Goal: Complete application form

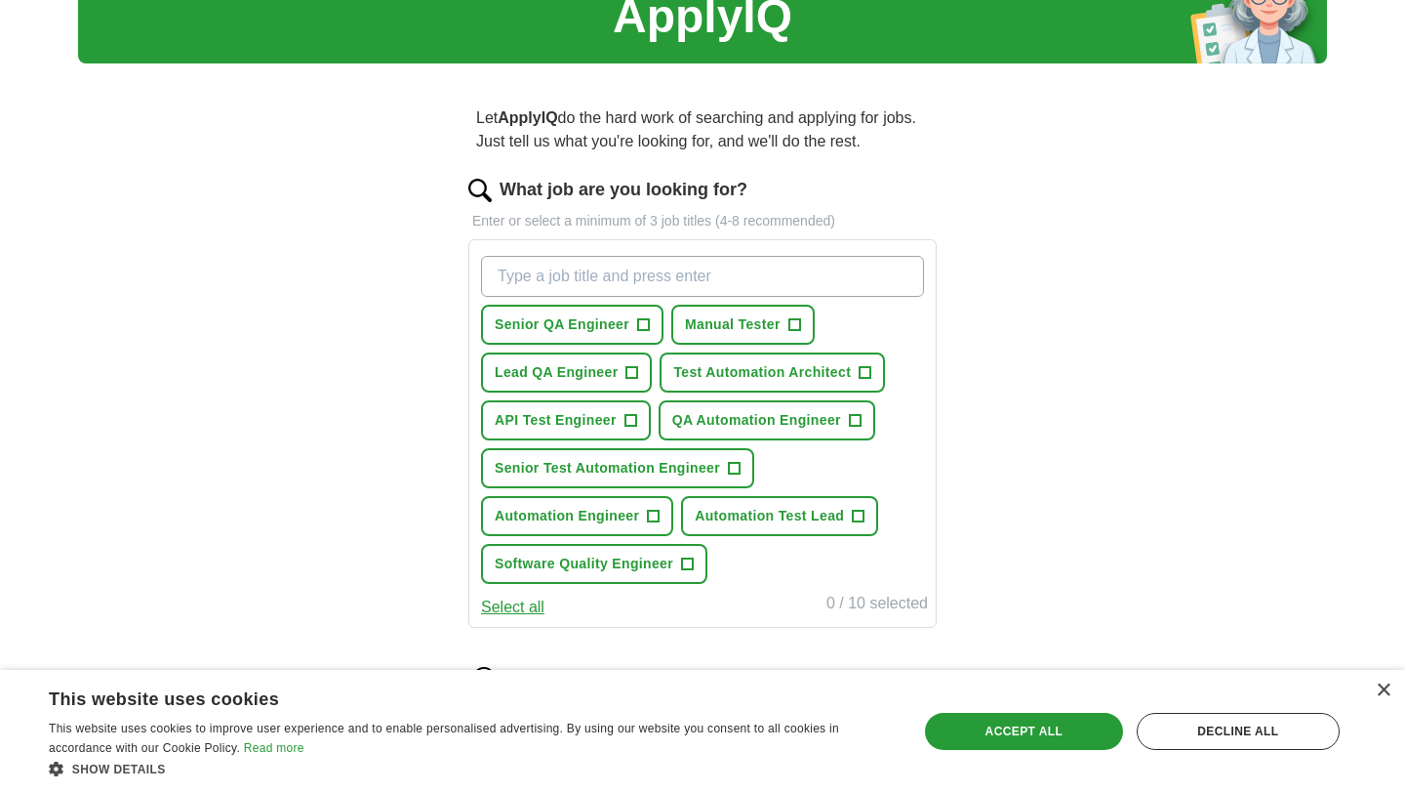
scroll to position [89, 0]
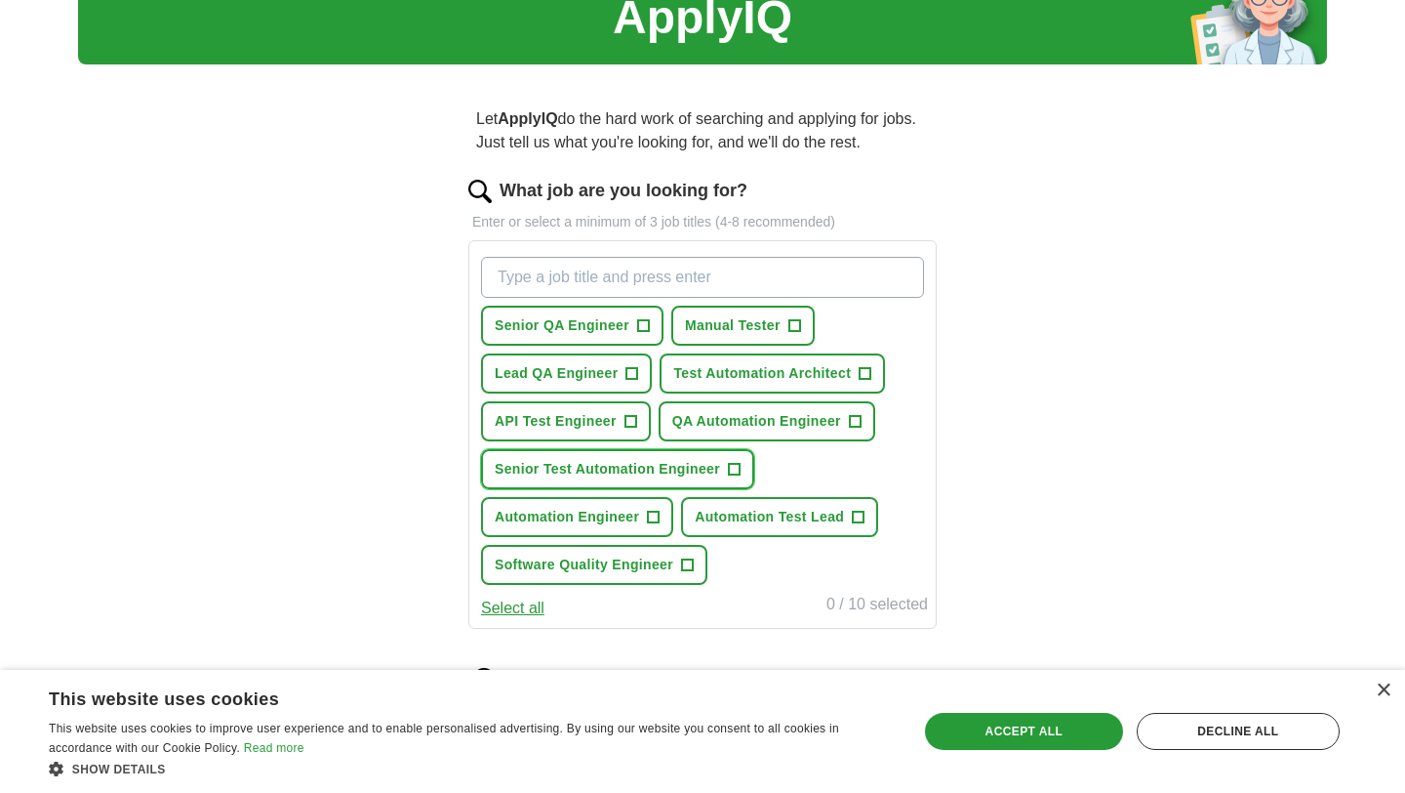
click at [686, 467] on span "Senior Test Automation Engineer" at bounding box center [607, 469] width 225 height 20
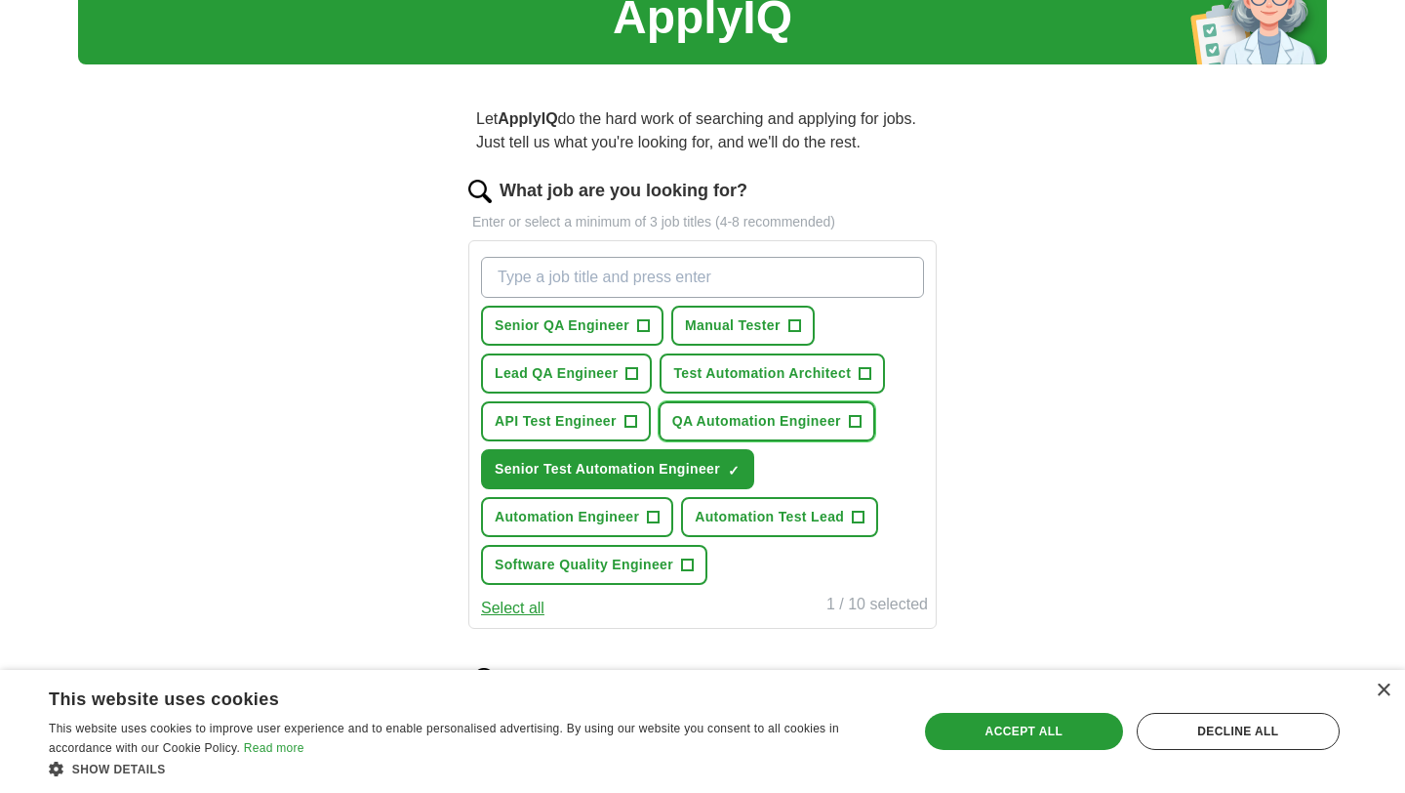
click at [771, 427] on span "QA Automation Engineer" at bounding box center [756, 421] width 169 height 20
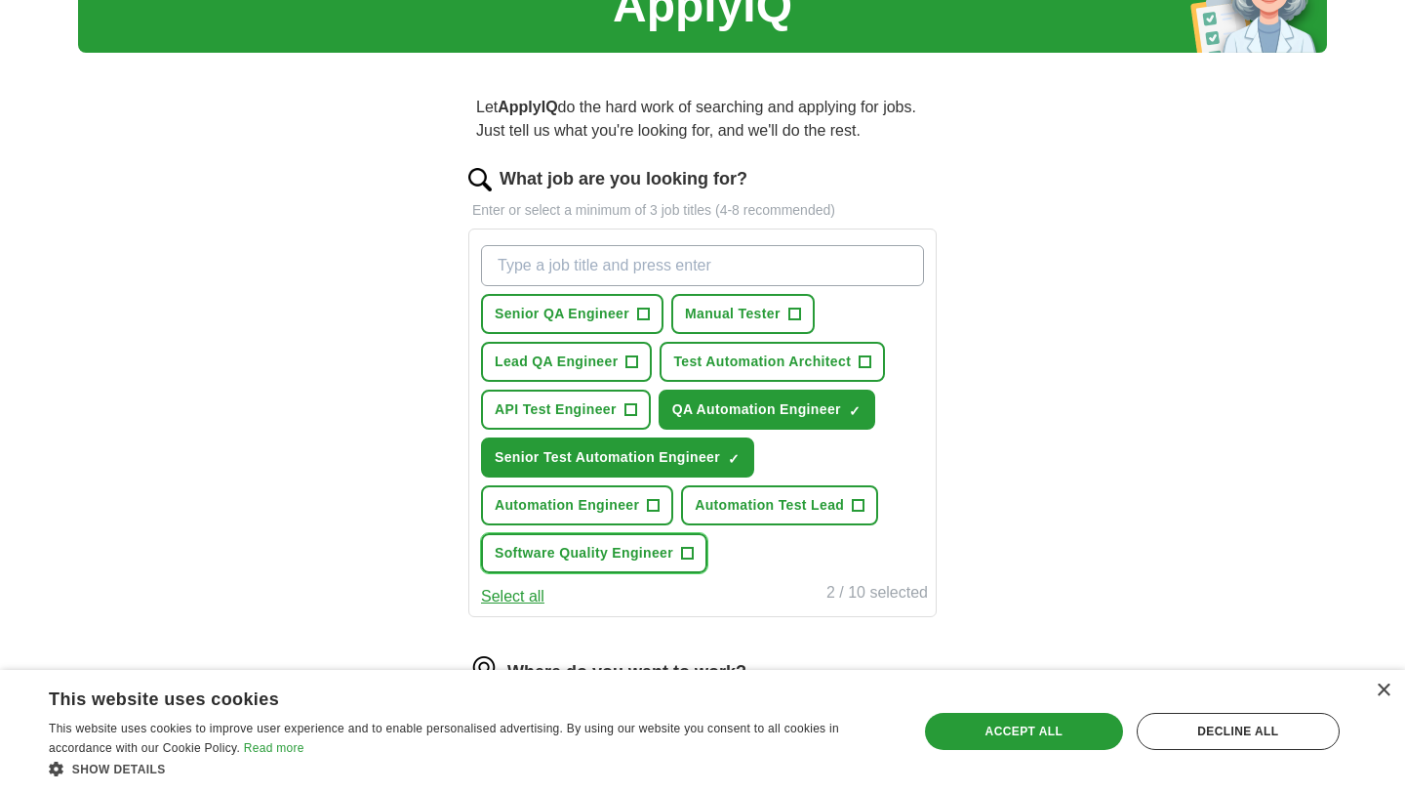
click at [643, 555] on span "Software Quality Engineer" at bounding box center [584, 553] width 179 height 20
click at [601, 404] on span "API Test Engineer" at bounding box center [556, 409] width 122 height 20
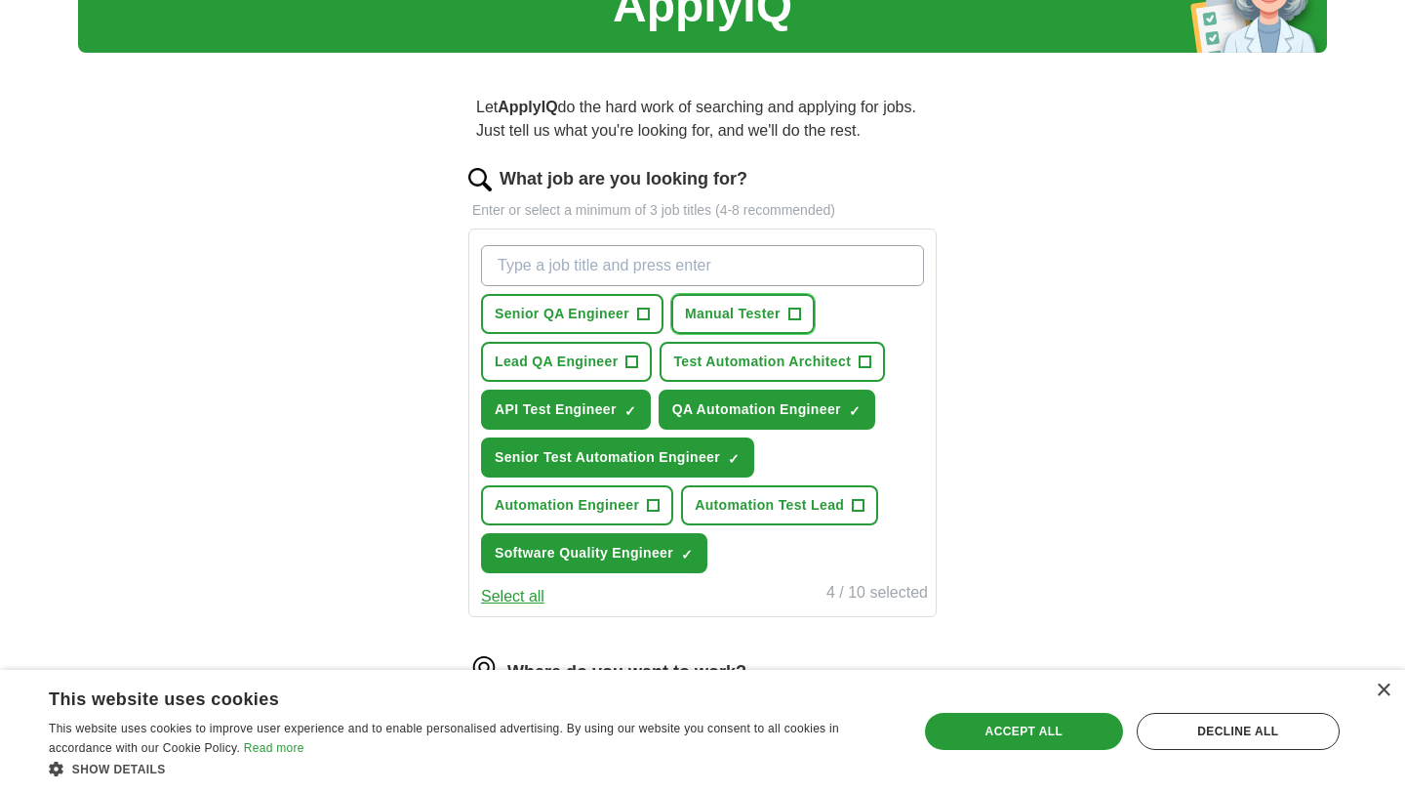
click at [719, 310] on span "Manual Tester" at bounding box center [733, 314] width 96 height 20
click at [553, 308] on span "Senior QA Engineer" at bounding box center [562, 314] width 135 height 20
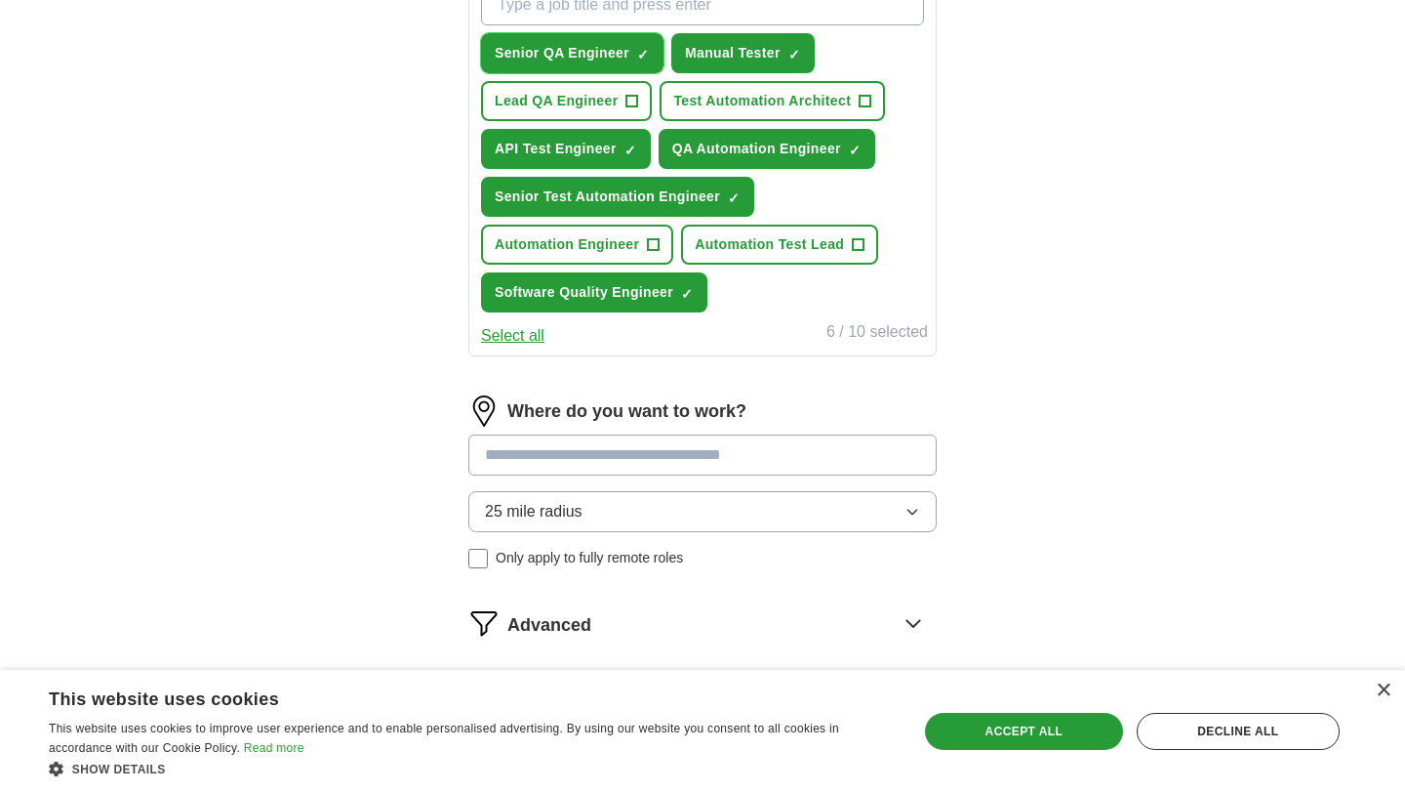
scroll to position [397, 0]
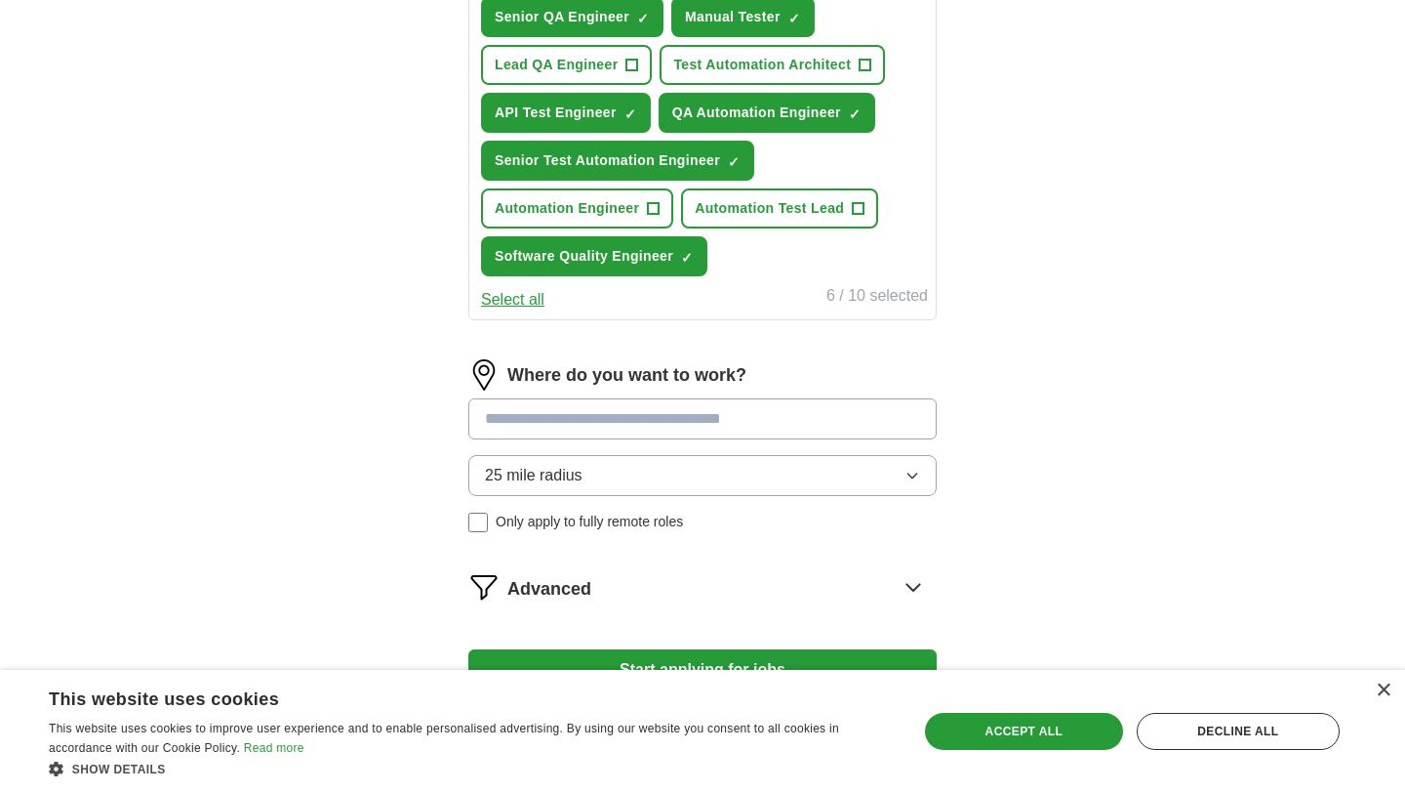
click at [797, 428] on input at bounding box center [702, 418] width 468 height 41
type input "*****"
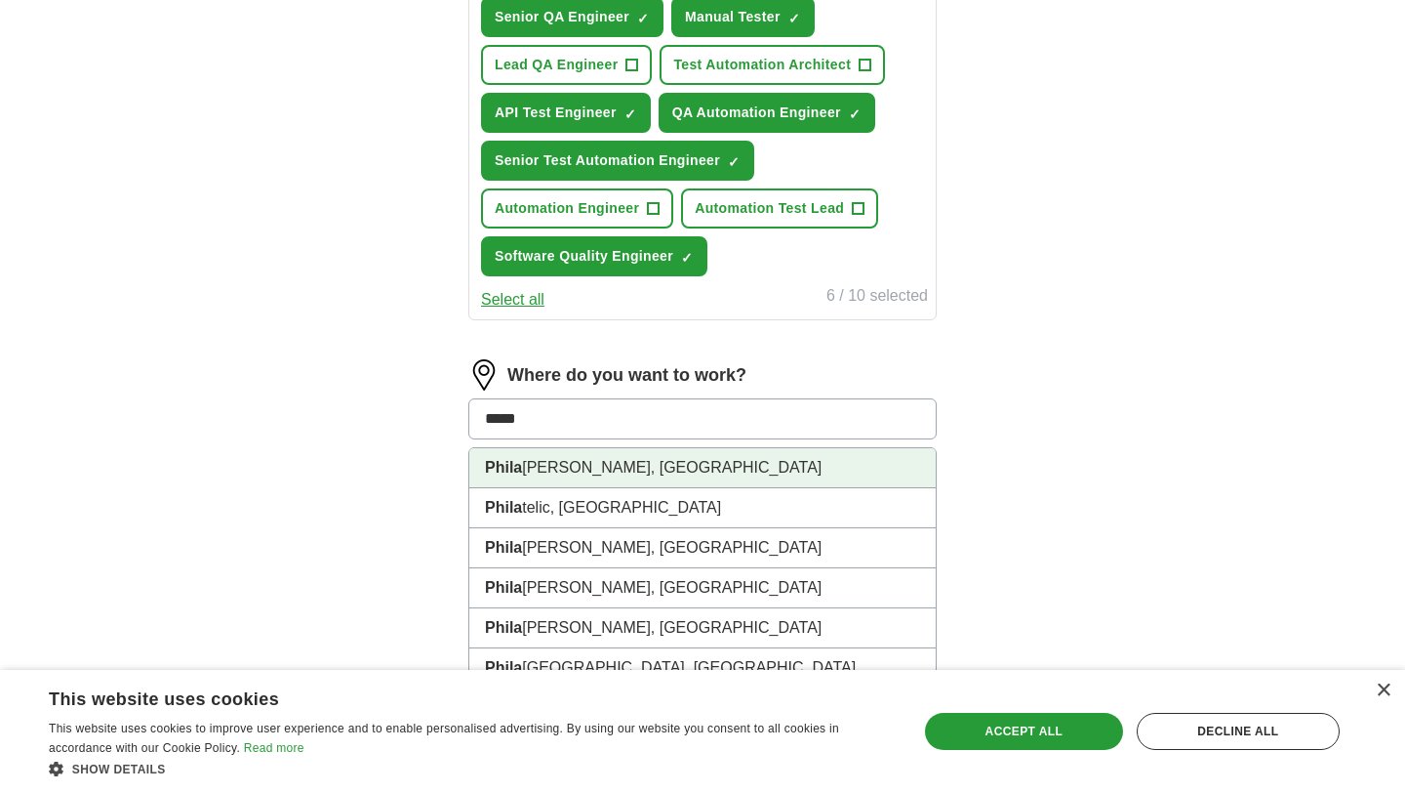
click at [655, 472] on li "Phila [PERSON_NAME], [GEOGRAPHIC_DATA]" at bounding box center [702, 468] width 467 height 40
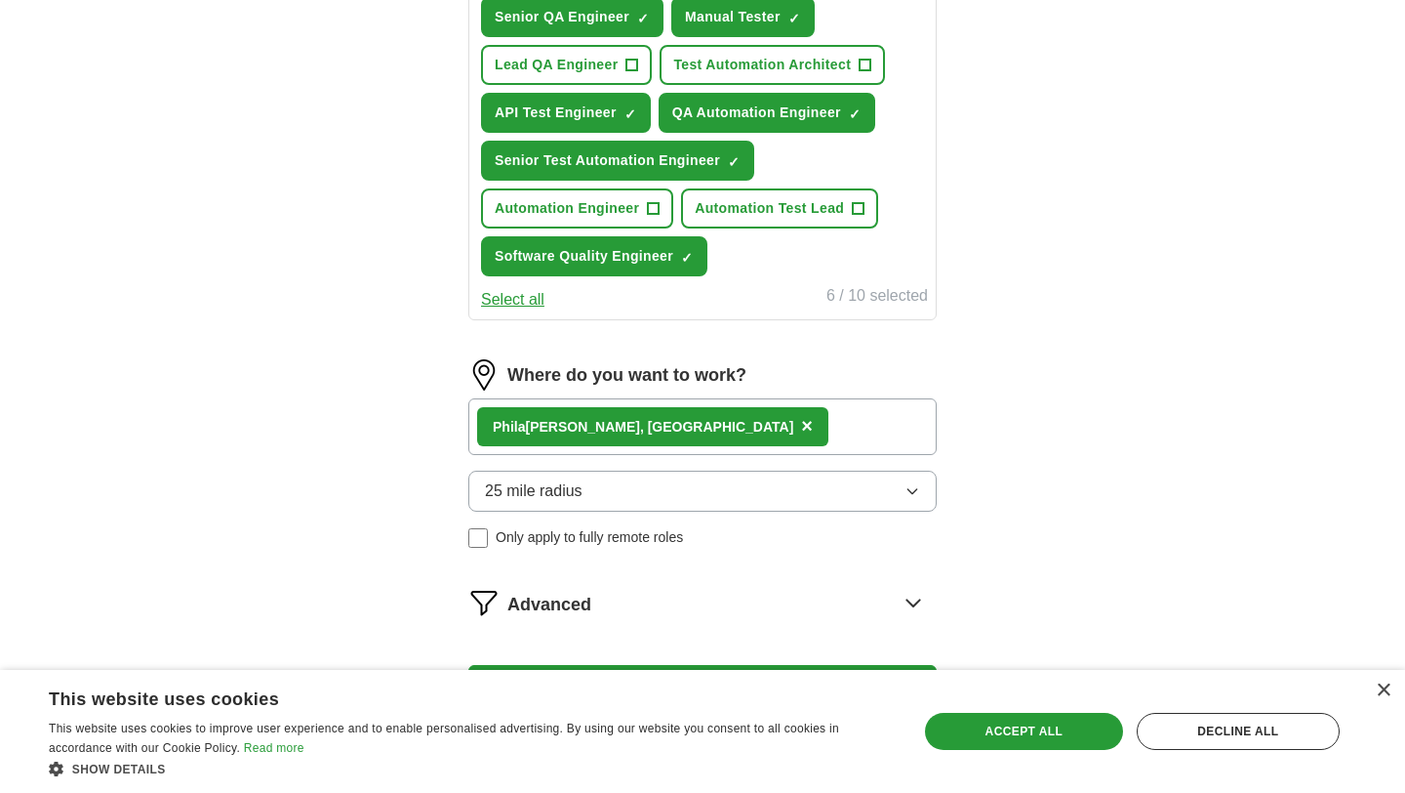
click at [655, 472] on button "25 mile radius" at bounding box center [702, 490] width 468 height 41
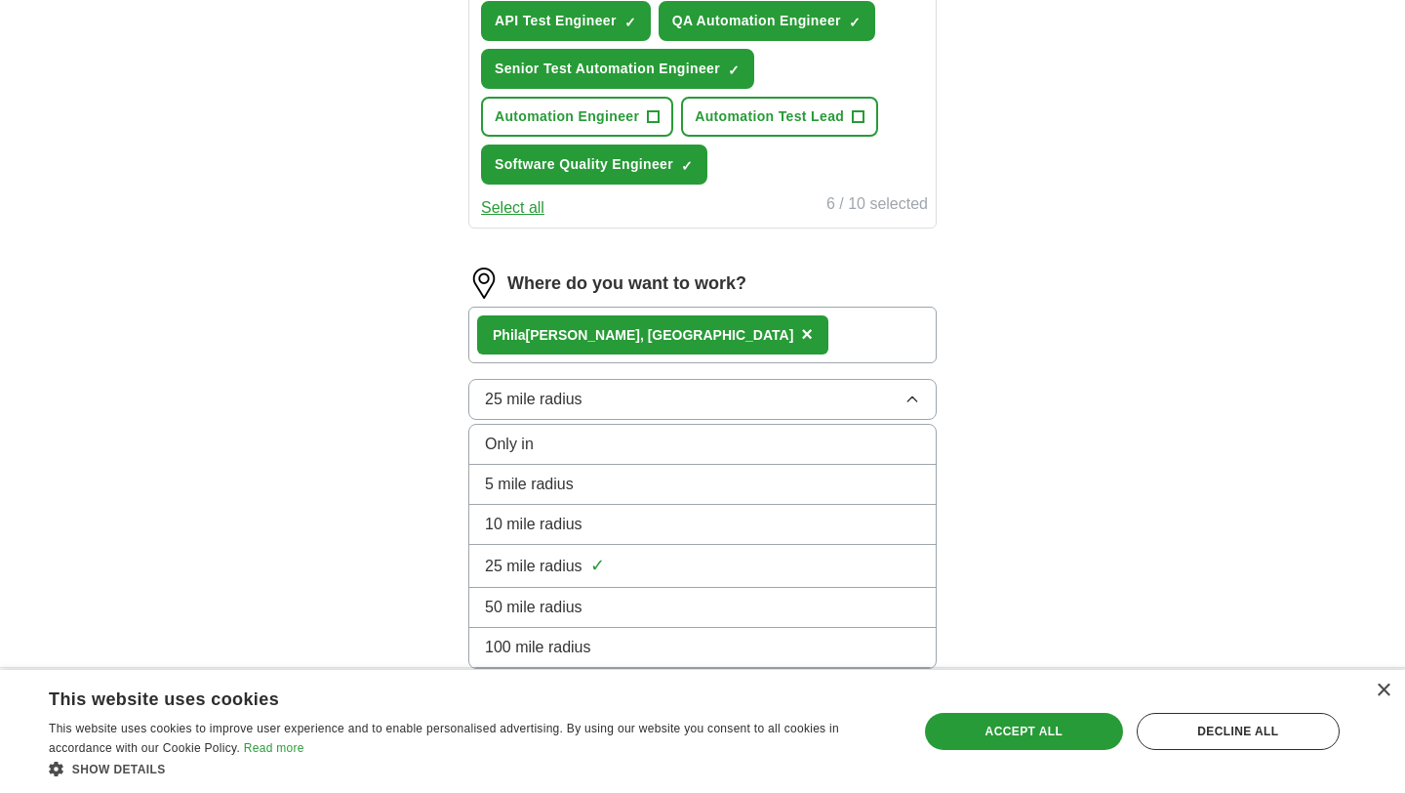
scroll to position [525, 0]
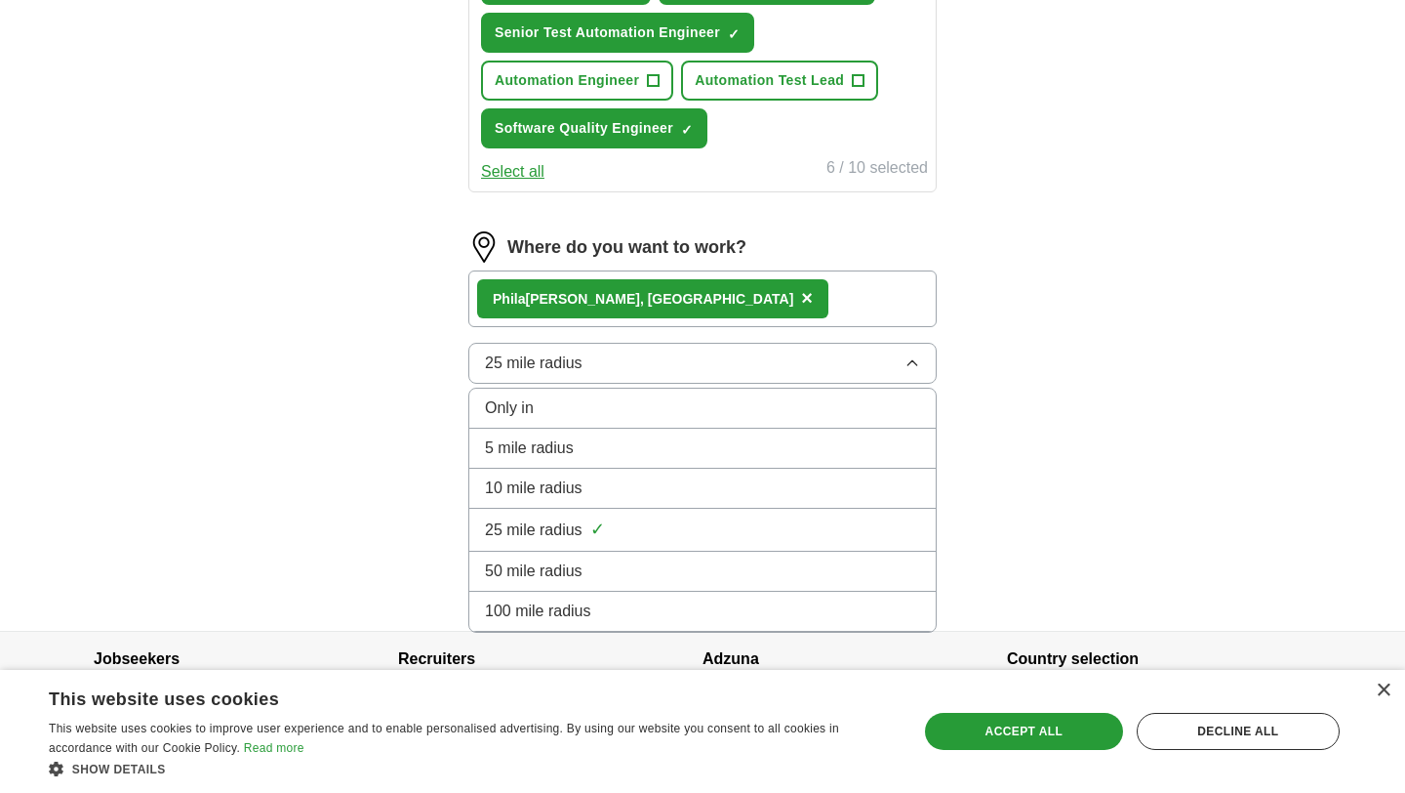
click at [549, 583] on li "50 mile radius" at bounding box center [702, 571] width 467 height 40
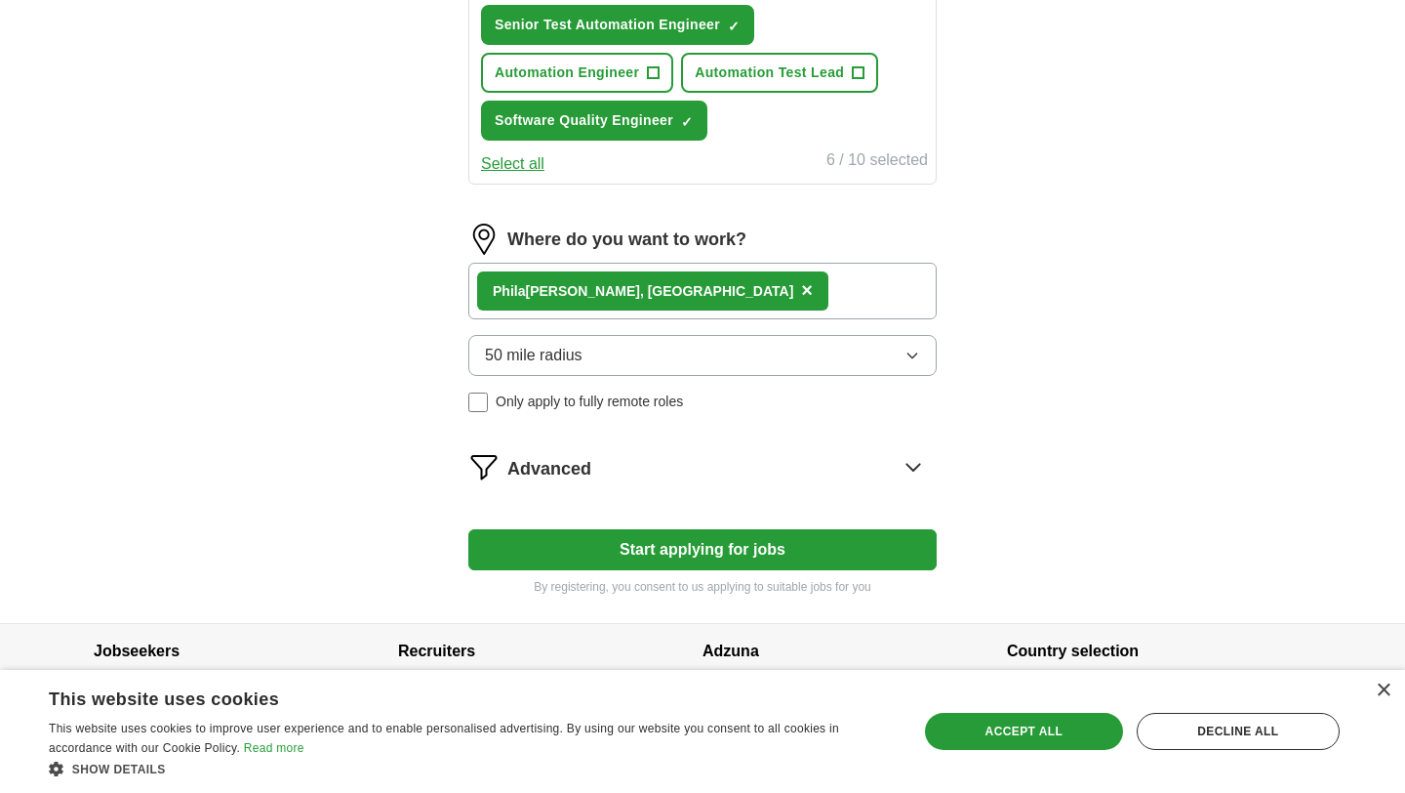
scroll to position [560, 0]
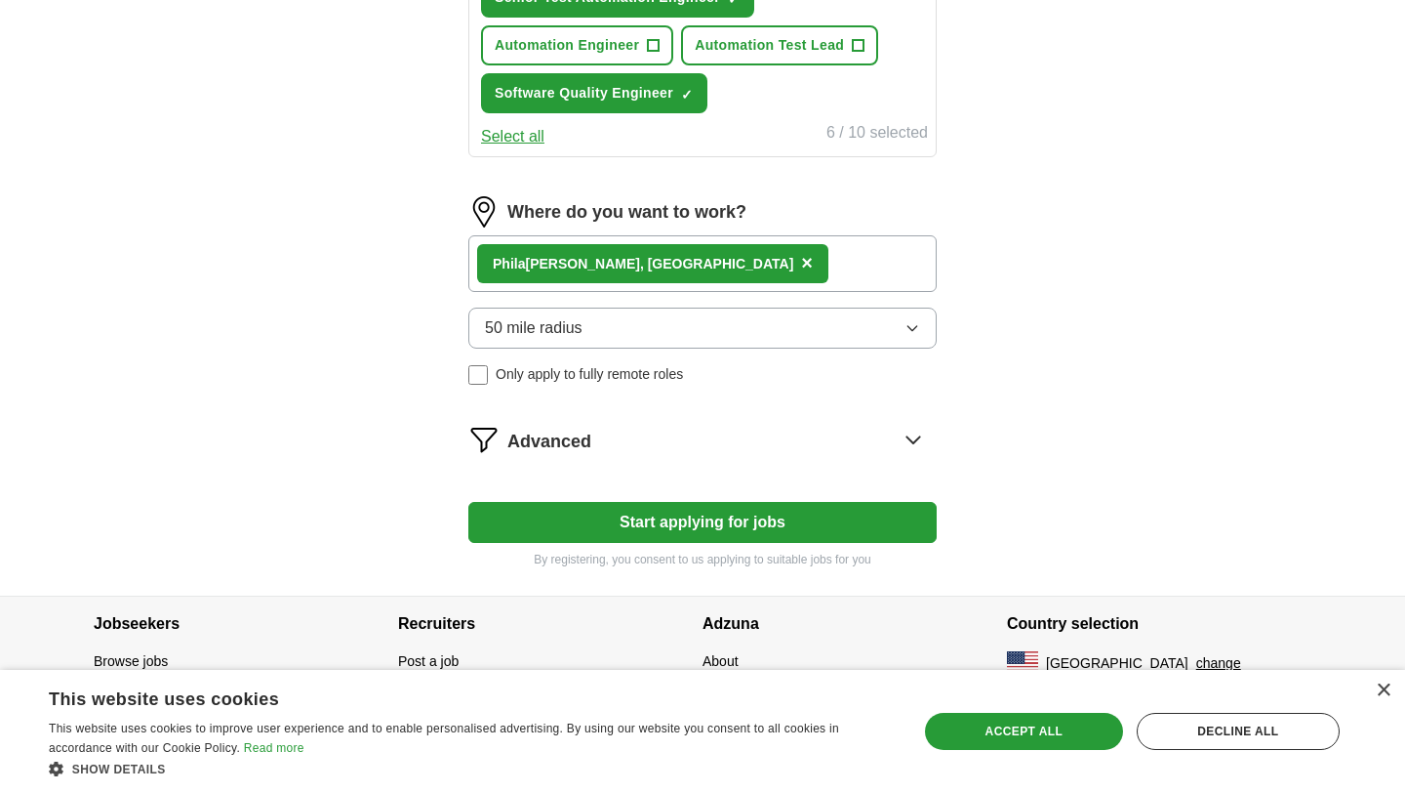
click at [683, 525] on button "Start applying for jobs" at bounding box center [702, 522] width 468 height 41
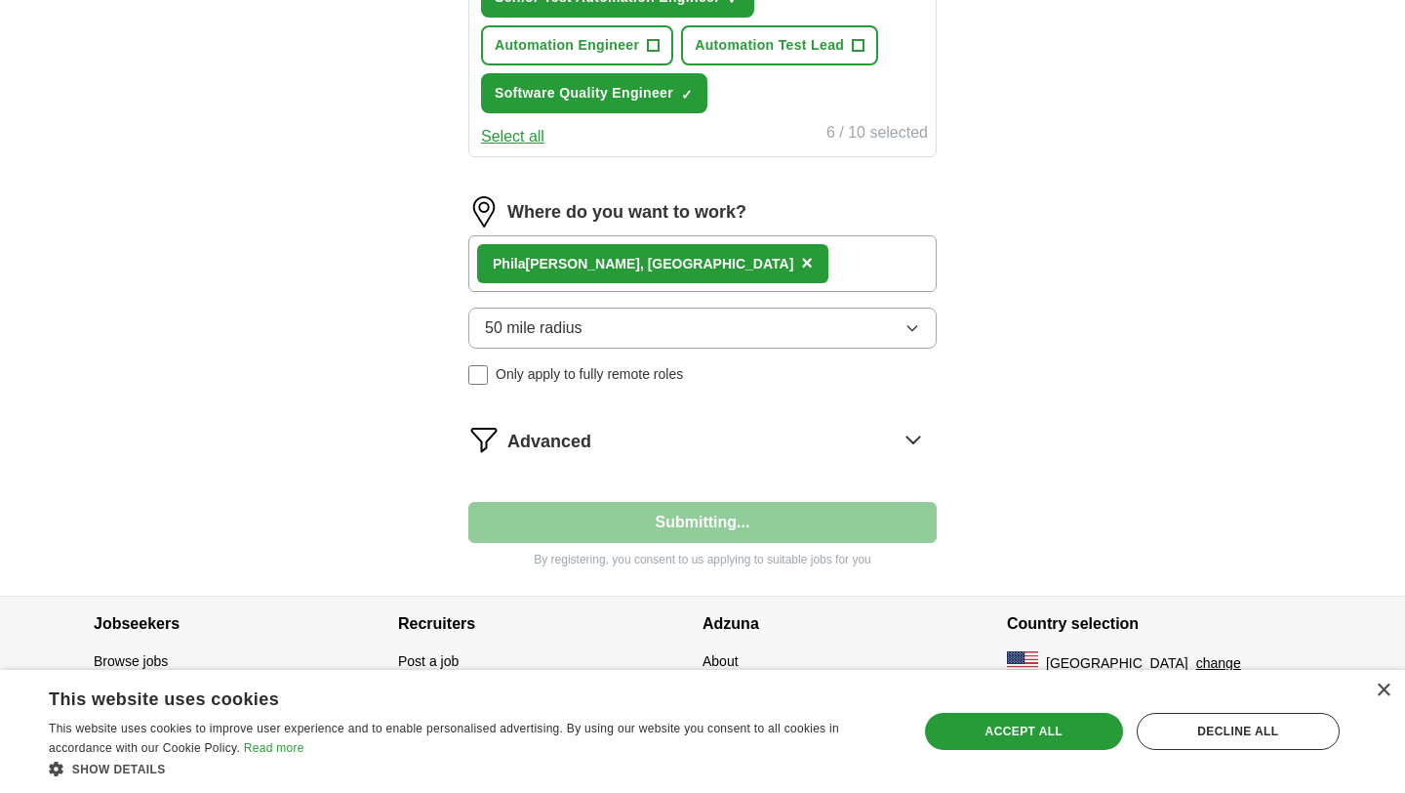
select select "**"
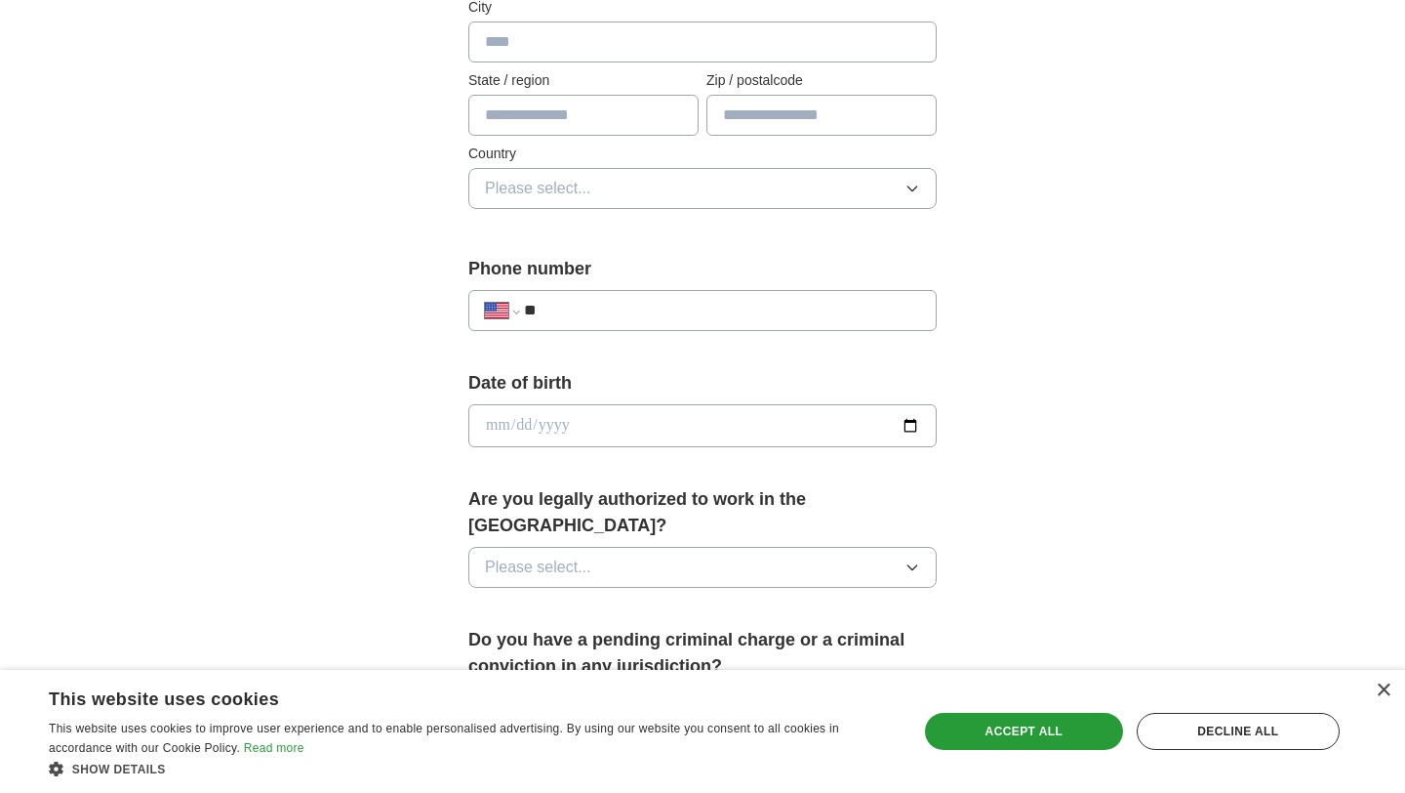
scroll to position [0, 0]
